Goal: Task Accomplishment & Management: Complete application form

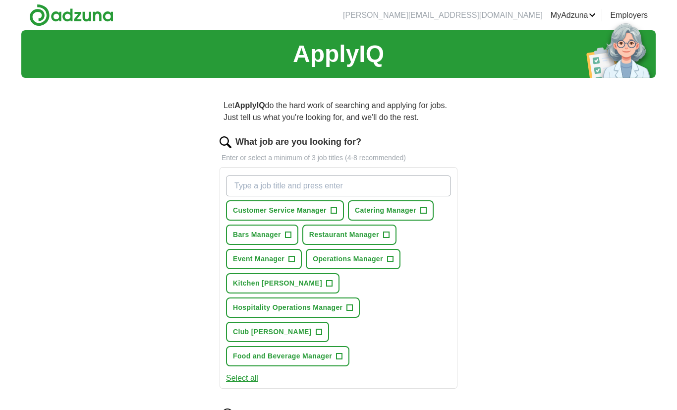
click at [426, 207] on span "+" at bounding box center [424, 211] width 6 height 8
click at [288, 236] on span "+" at bounding box center [288, 235] width 6 height 8
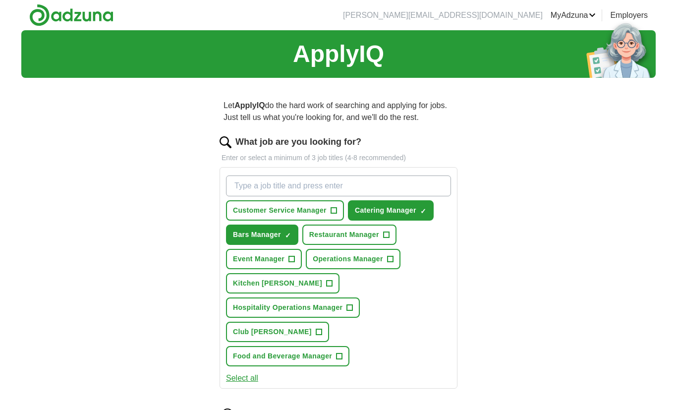
click at [343, 353] on span "+" at bounding box center [340, 357] width 6 height 8
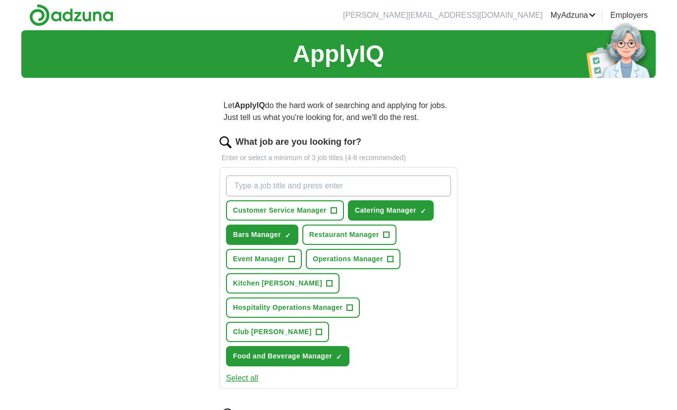
click at [291, 322] on button "Club [PERSON_NAME] +" at bounding box center [277, 332] width 103 height 20
click at [299, 279] on button "Kitchen [PERSON_NAME] +" at bounding box center [283, 283] width 114 height 20
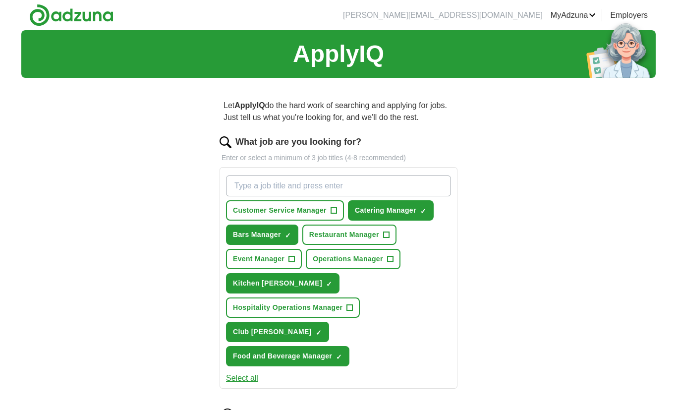
click at [353, 304] on span "+" at bounding box center [350, 308] width 6 height 8
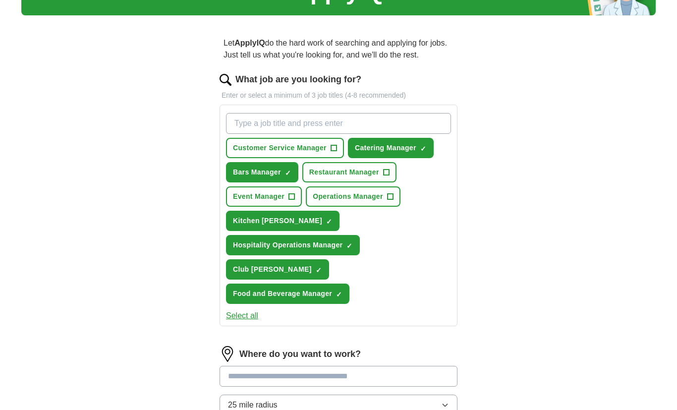
scroll to position [71, 0]
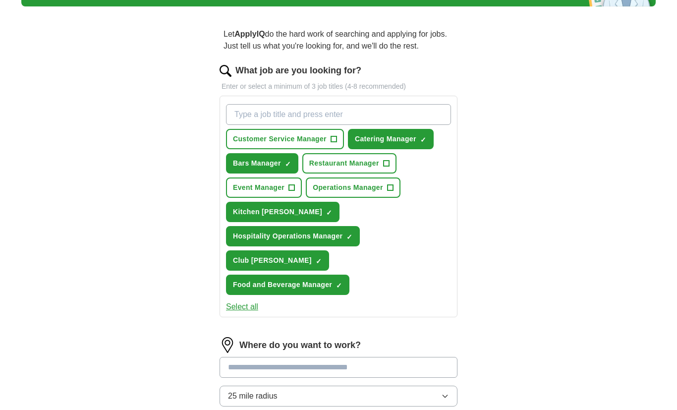
click at [426, 358] on input at bounding box center [339, 368] width 238 height 21
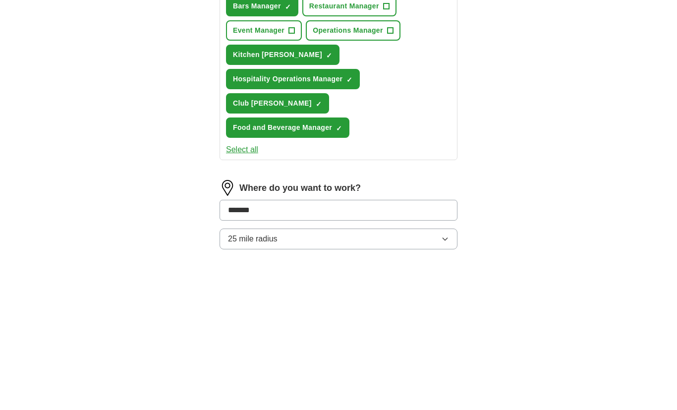
click at [447, 386] on button "25 mile radius" at bounding box center [339, 396] width 238 height 21
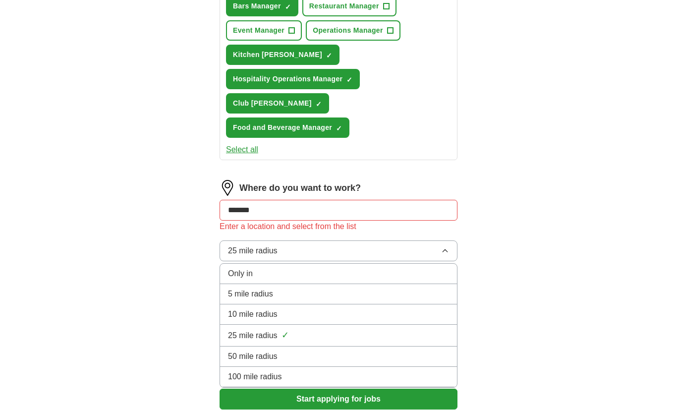
click at [388, 288] on div "5 mile radius" at bounding box center [338, 294] width 221 height 12
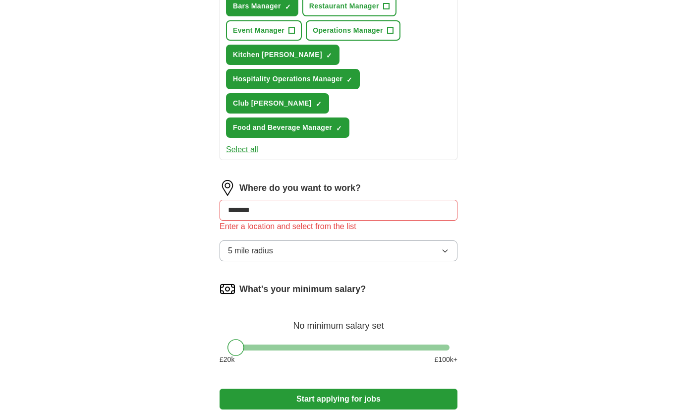
click at [407, 389] on button "Start applying for jobs" at bounding box center [339, 399] width 238 height 21
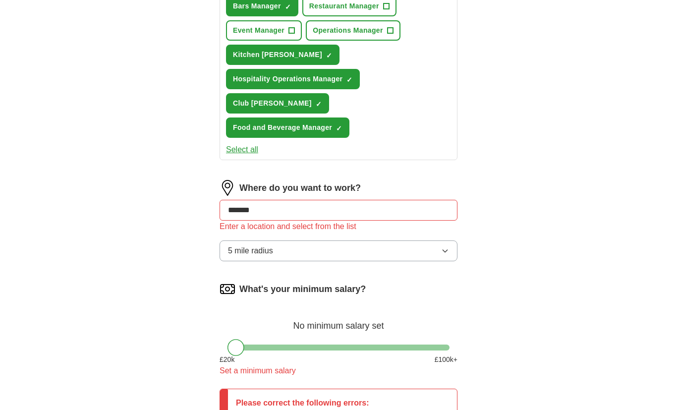
click at [316, 200] on input "*******" at bounding box center [339, 210] width 238 height 21
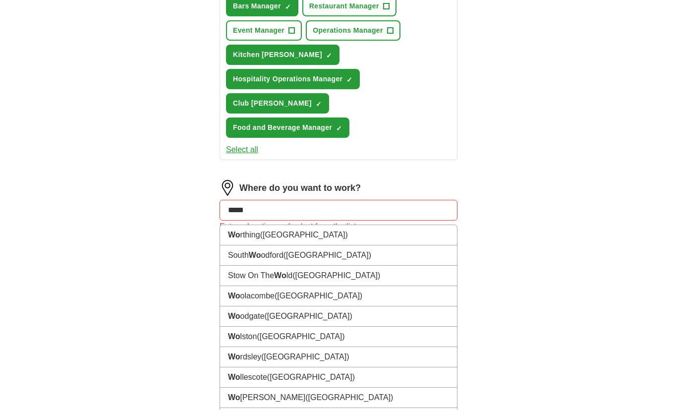
type input "******"
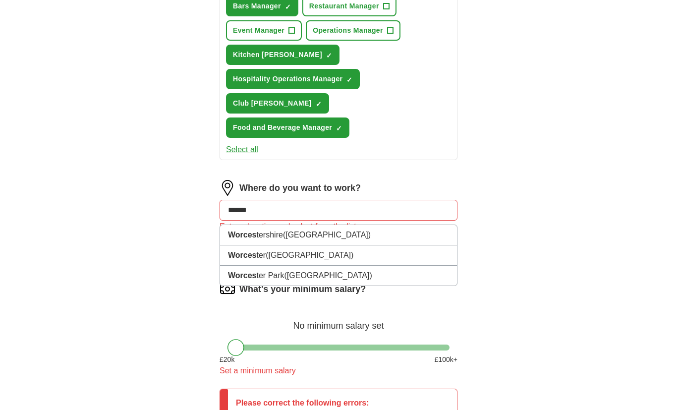
click at [272, 245] on li "Worces ter ([GEOGRAPHIC_DATA])" at bounding box center [338, 255] width 237 height 20
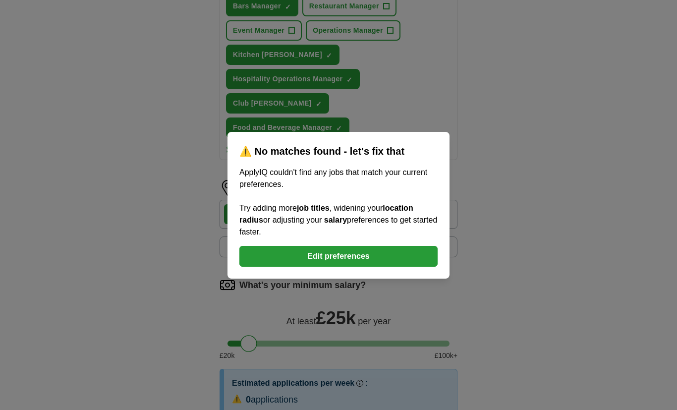
click at [417, 267] on button "Edit preferences" at bounding box center [339, 256] width 198 height 21
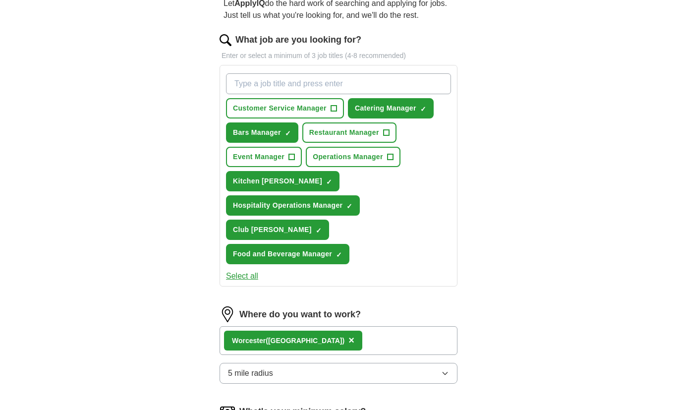
scroll to position [102, 0]
click at [440, 363] on button "5 mile radius" at bounding box center [339, 373] width 238 height 21
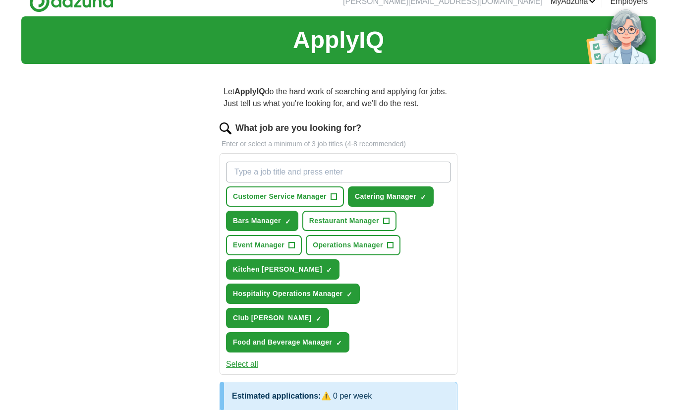
scroll to position [0, 0]
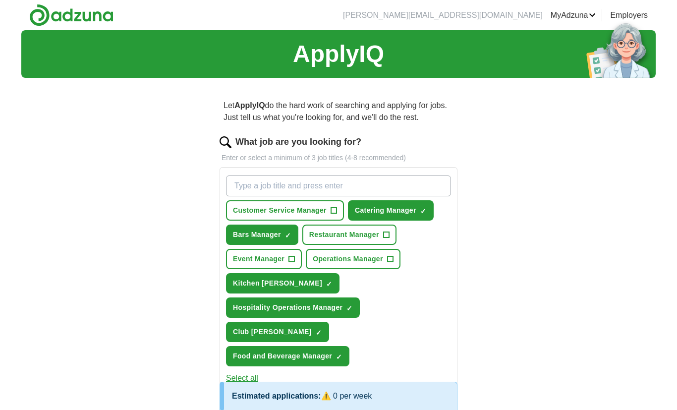
click at [396, 259] on button "Operations Manager +" at bounding box center [353, 259] width 95 height 20
click at [285, 257] on span "Event Manager" at bounding box center [259, 259] width 52 height 10
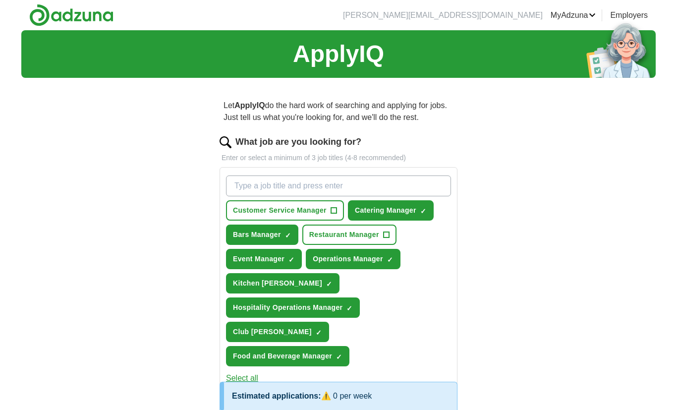
click at [381, 233] on button "Restaurant Manager +" at bounding box center [349, 235] width 94 height 20
click at [314, 214] on span "Customer Service Manager" at bounding box center [280, 210] width 94 height 10
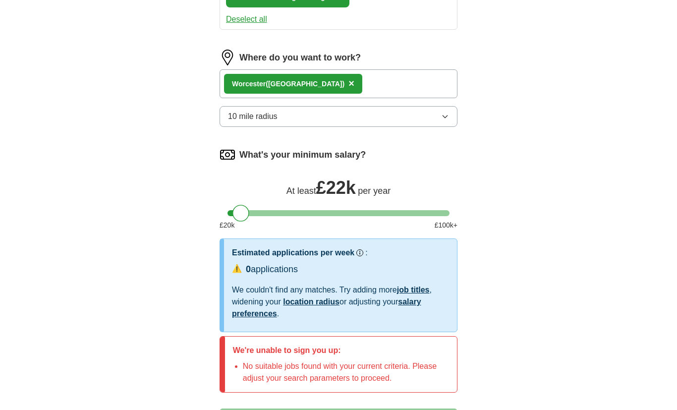
scroll to position [317, 0]
